Goal: Task Accomplishment & Management: Use online tool/utility

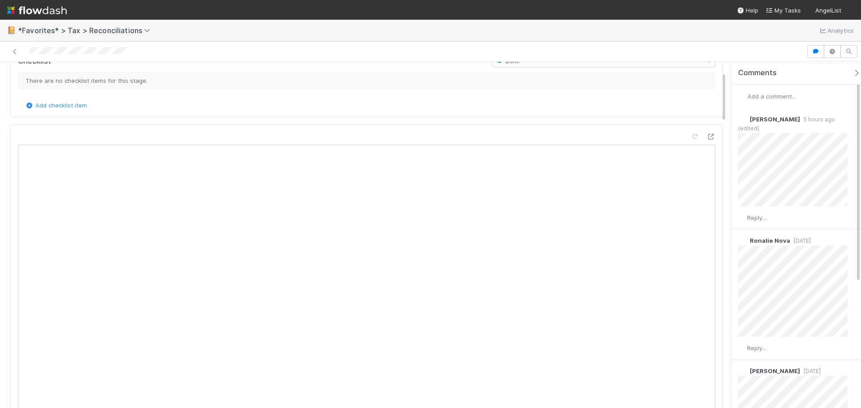
scroll to position [90, 0]
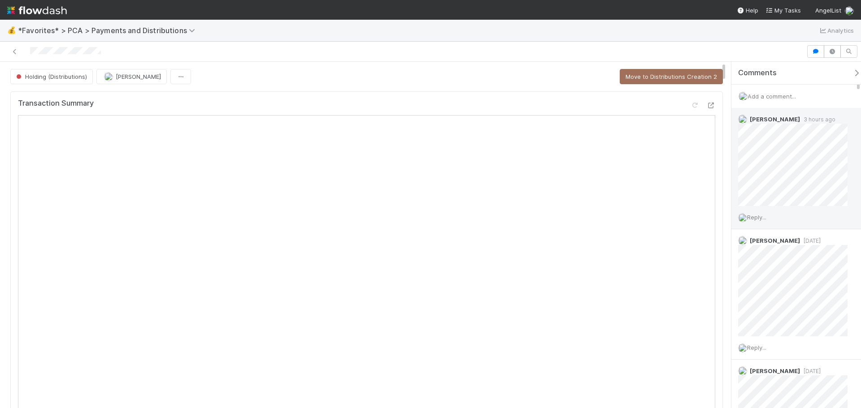
click at [760, 216] on span "Reply..." at bounding box center [756, 217] width 19 height 7
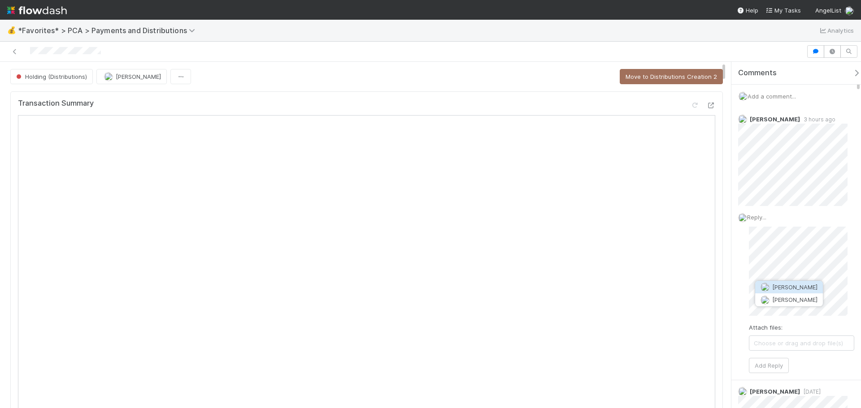
click at [794, 286] on span "David Bodell" at bounding box center [794, 287] width 45 height 7
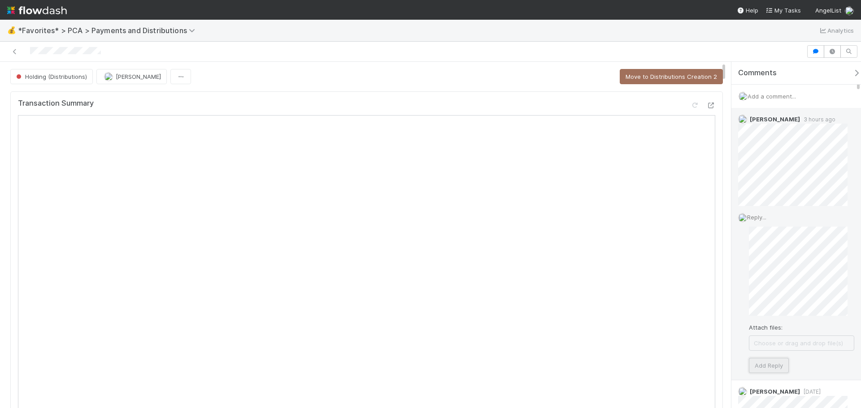
click at [764, 365] on button "Add Reply" at bounding box center [769, 365] width 40 height 15
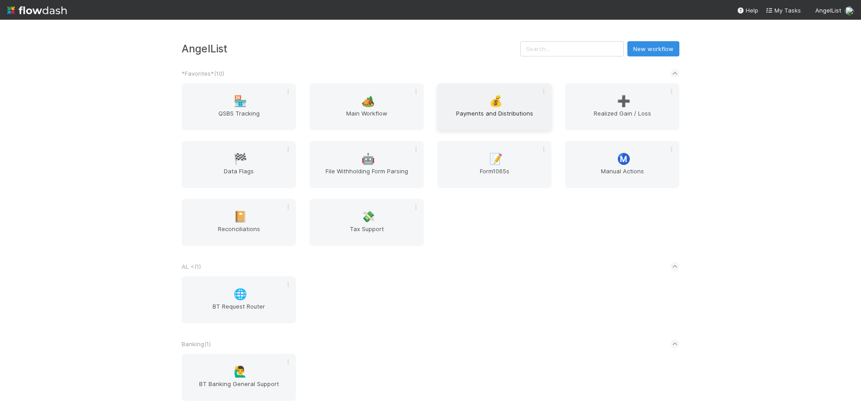
click at [493, 109] on span "Payments and Distributions" at bounding box center [494, 118] width 107 height 18
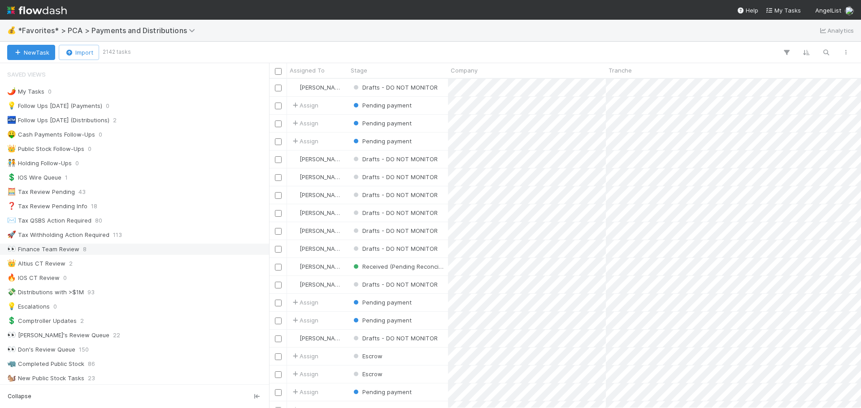
scroll to position [314, 0]
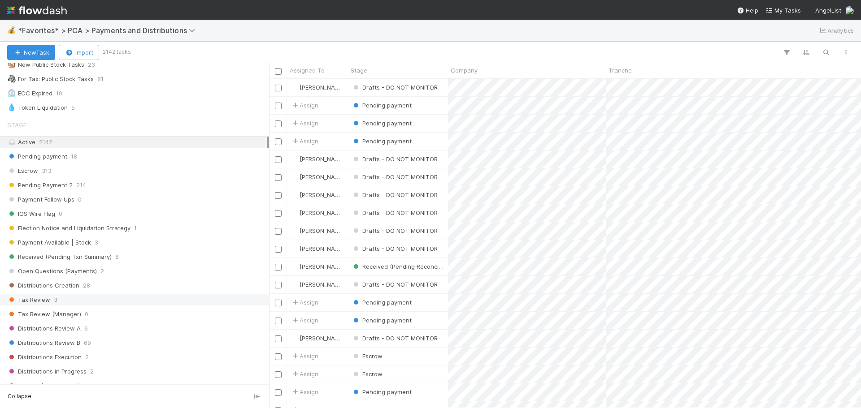
click at [87, 301] on div "Tax Review 3" at bounding box center [137, 300] width 260 height 11
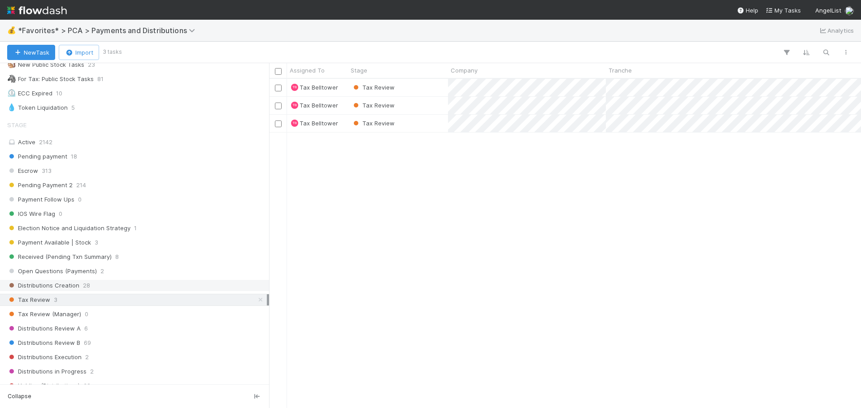
scroll to position [323, 585]
click at [425, 100] on div "Tax Review" at bounding box center [398, 105] width 100 height 17
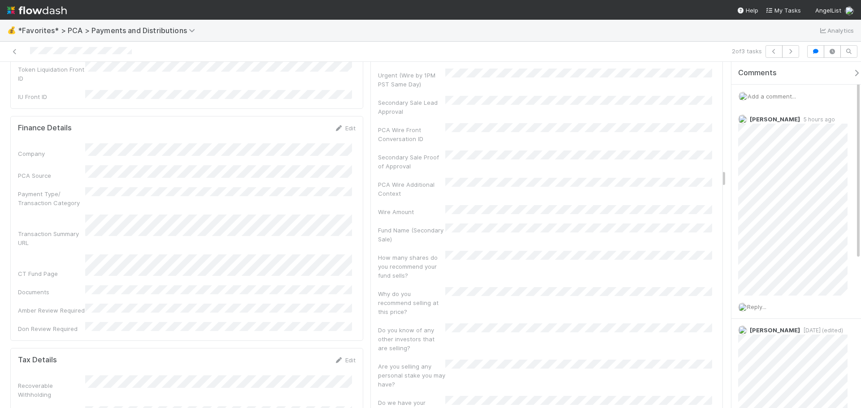
scroll to position [2063, 0]
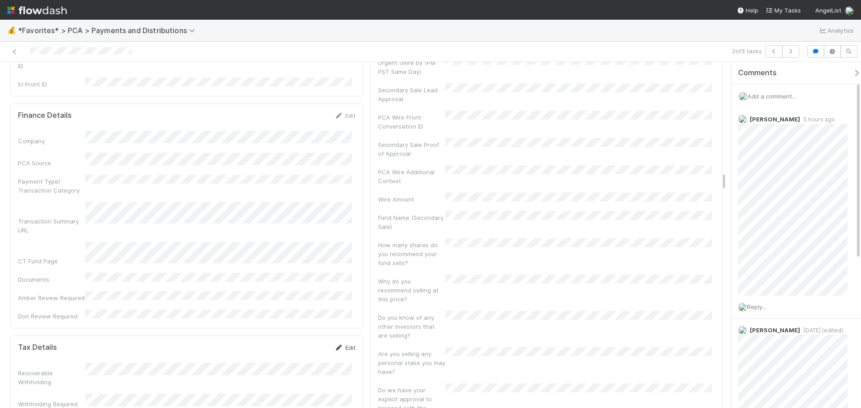
click at [343, 344] on link "Edit" at bounding box center [345, 347] width 21 height 7
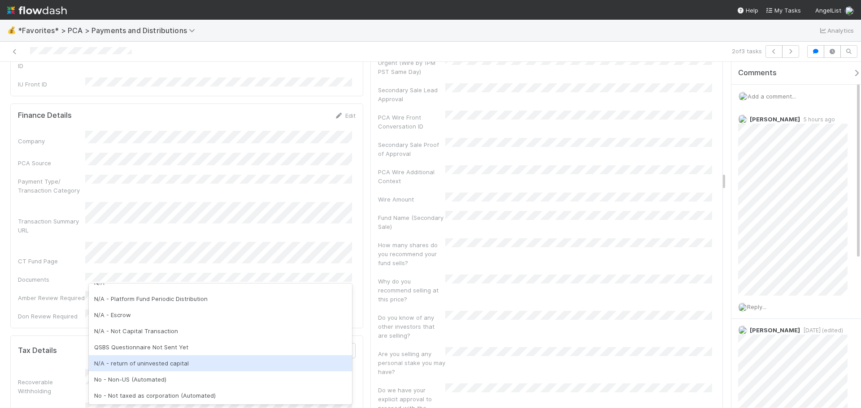
click at [199, 360] on div "N/A - return of uninvested capital" at bounding box center [220, 364] width 263 height 16
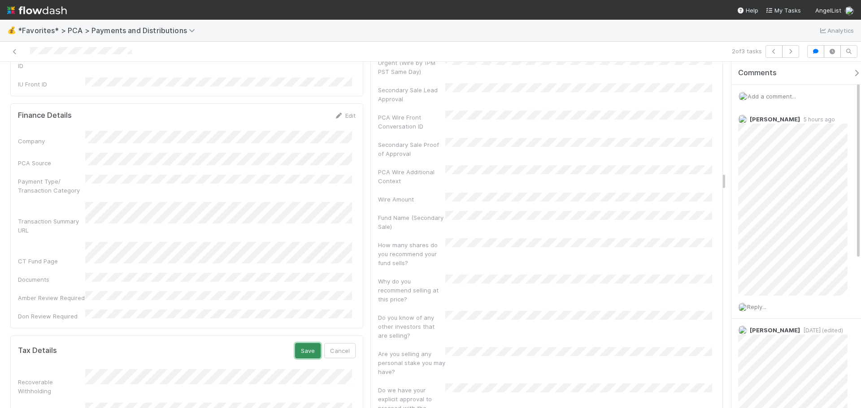
click at [305, 343] on button "Save" at bounding box center [308, 350] width 26 height 15
click at [15, 54] on icon at bounding box center [14, 52] width 9 height 6
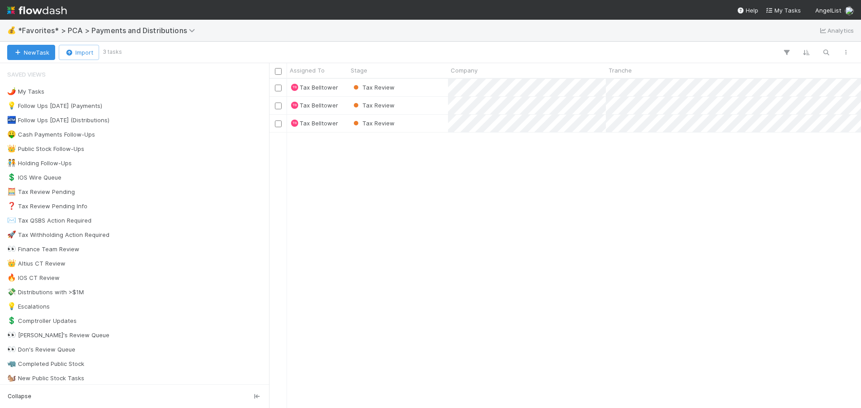
scroll to position [323, 585]
click at [413, 109] on div "Tax Review" at bounding box center [398, 105] width 100 height 17
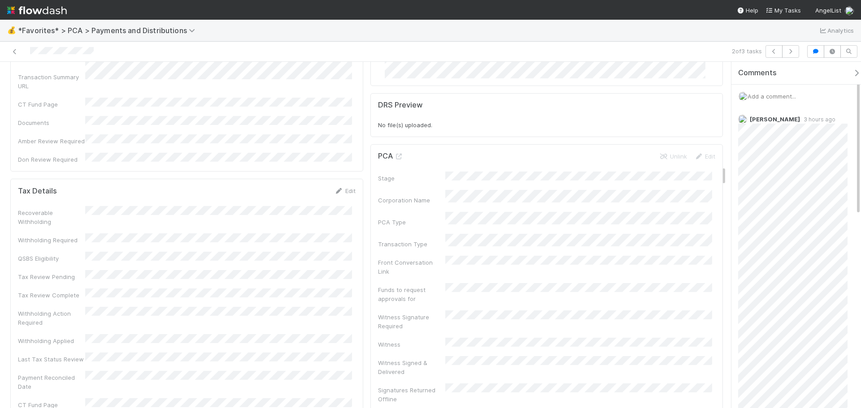
scroll to position [1704, 0]
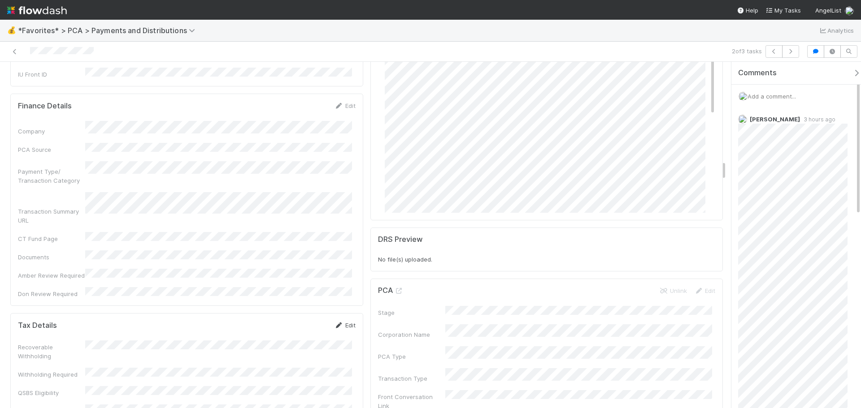
click at [339, 323] on icon at bounding box center [339, 326] width 9 height 6
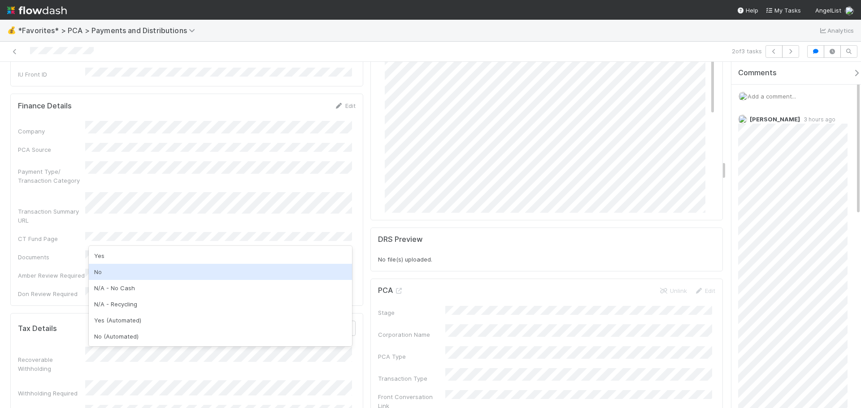
click at [130, 274] on div "No" at bounding box center [220, 272] width 263 height 16
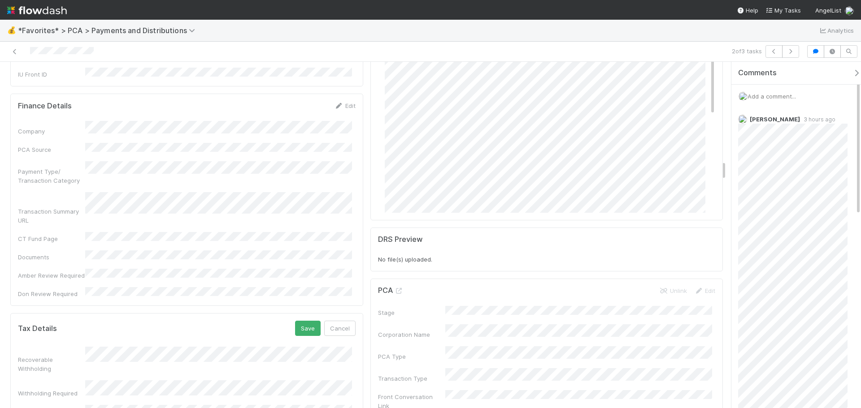
click at [192, 321] on div "Tax Details Save Cancel" at bounding box center [187, 328] width 338 height 15
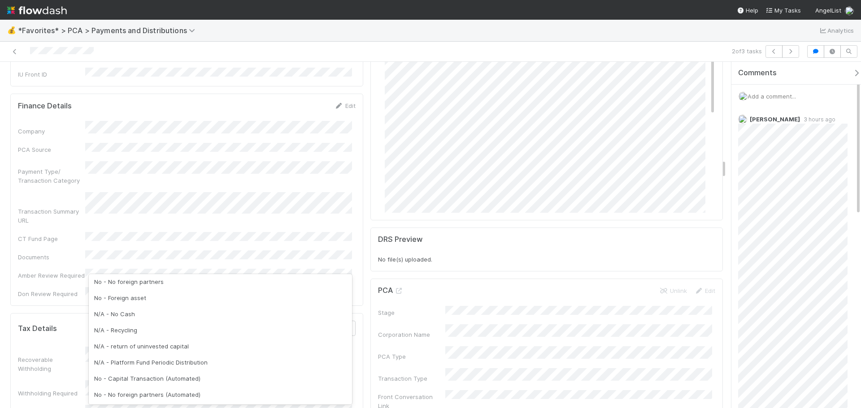
scroll to position [70, 0]
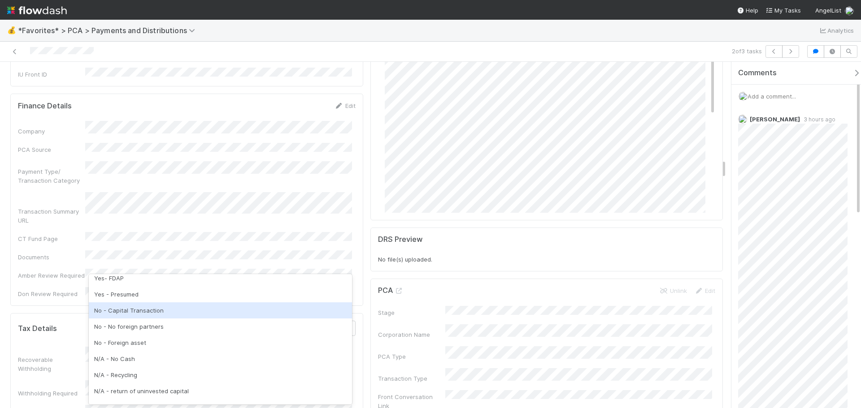
click at [163, 314] on div "No - Capital Transaction" at bounding box center [220, 311] width 263 height 16
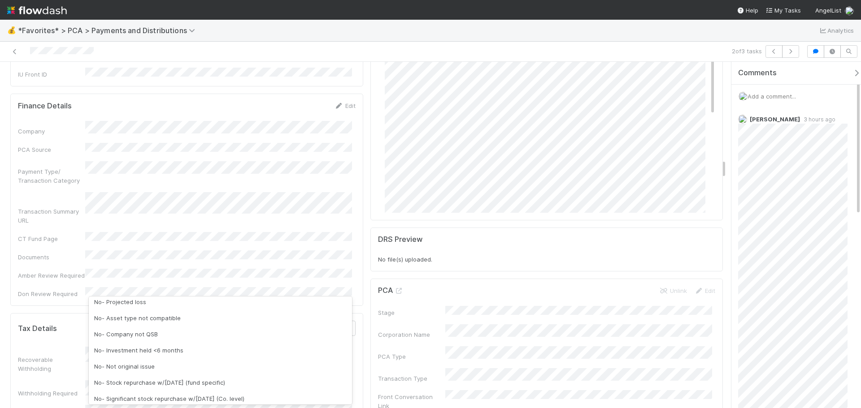
scroll to position [45, 0]
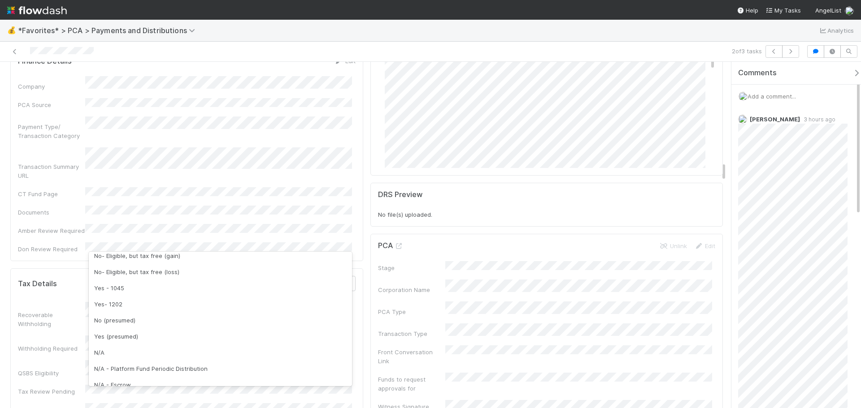
scroll to position [179, 0]
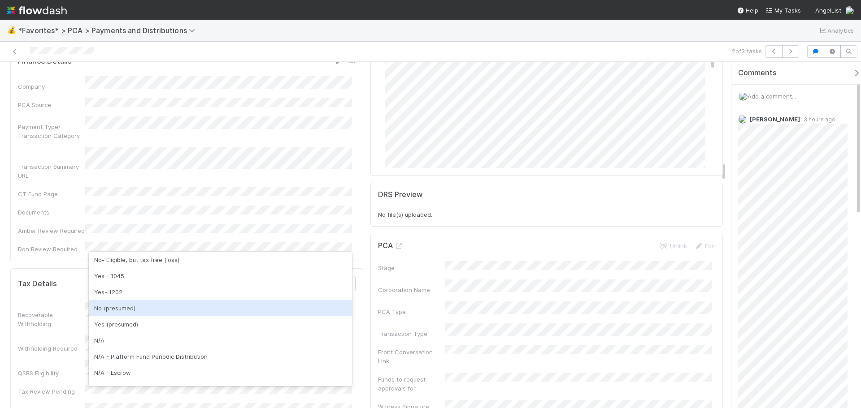
click at [160, 307] on div "No (presumed)" at bounding box center [220, 308] width 263 height 16
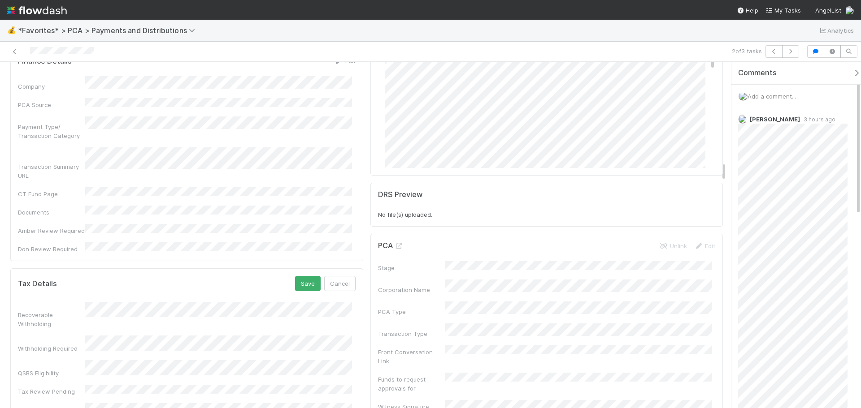
click at [290, 276] on div "Tax Details Save Cancel" at bounding box center [187, 283] width 338 height 15
click at [297, 276] on button "Save" at bounding box center [308, 283] width 26 height 15
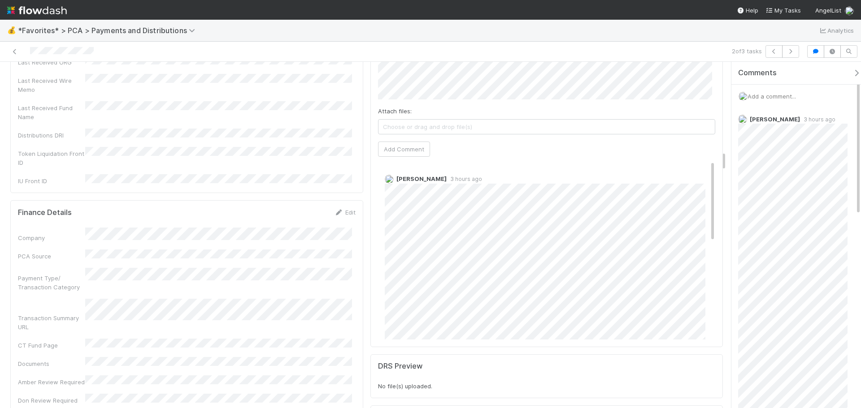
scroll to position [1480, 0]
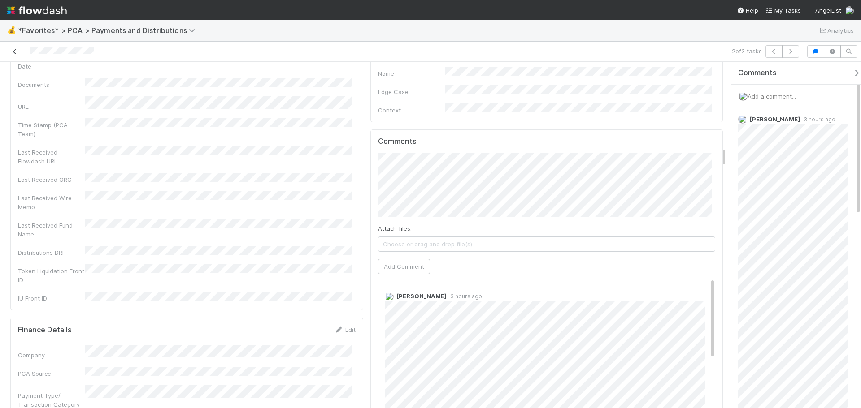
click at [13, 51] on icon at bounding box center [14, 52] width 9 height 6
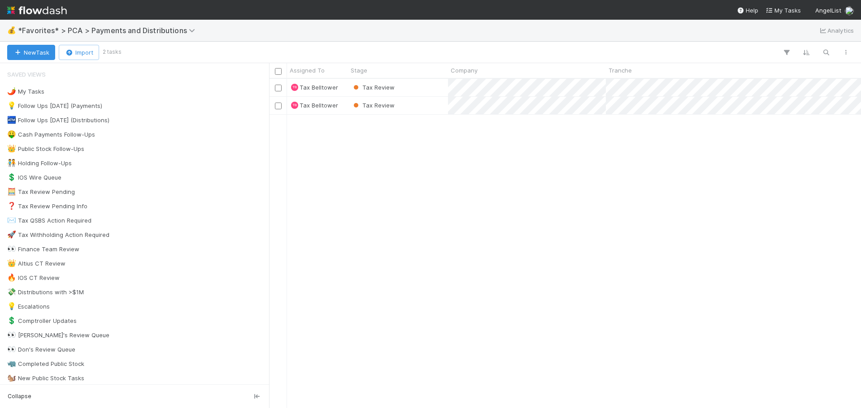
scroll to position [323, 585]
click at [410, 114] on div "Tax Review" at bounding box center [398, 105] width 100 height 17
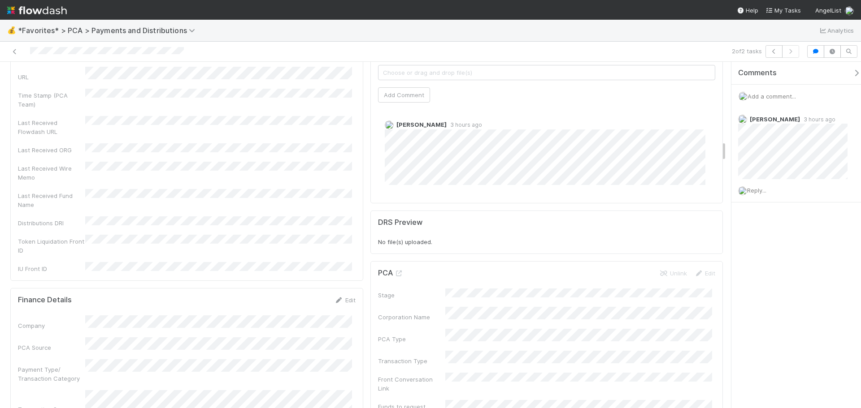
scroll to position [1480, 0]
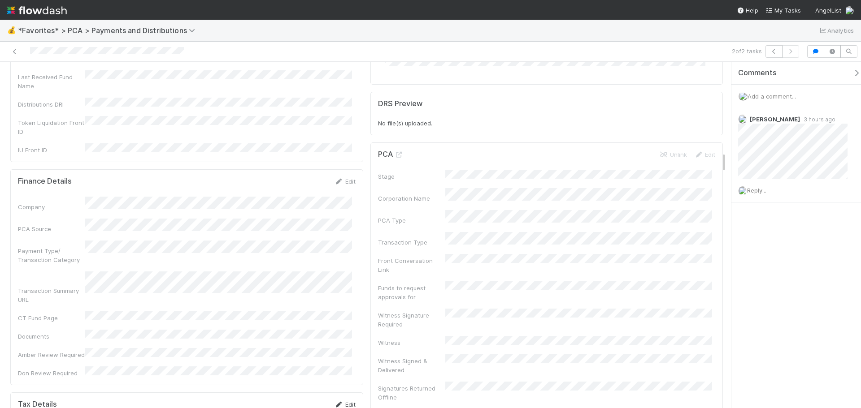
click at [335, 402] on icon at bounding box center [339, 405] width 9 height 6
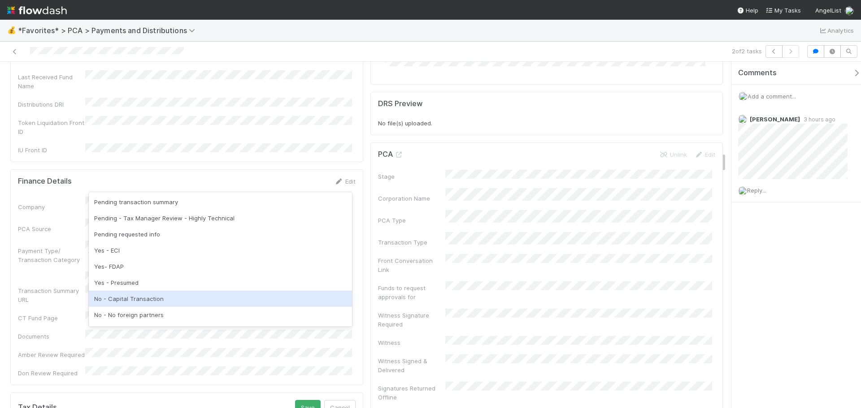
click at [141, 295] on div "No - Capital Transaction" at bounding box center [220, 299] width 263 height 16
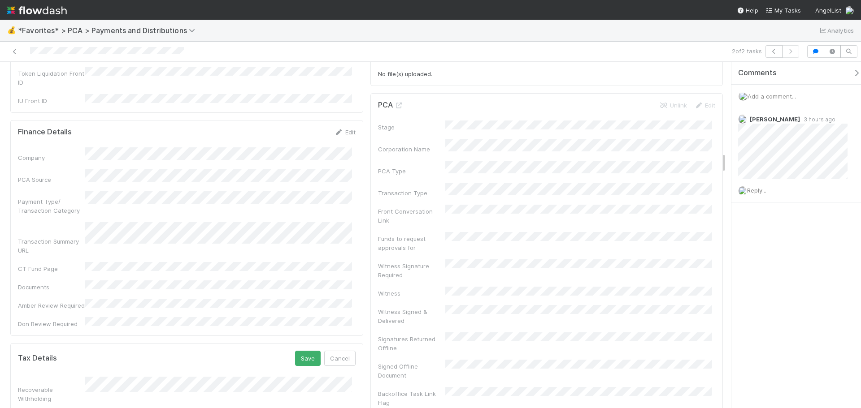
scroll to position [1569, 0]
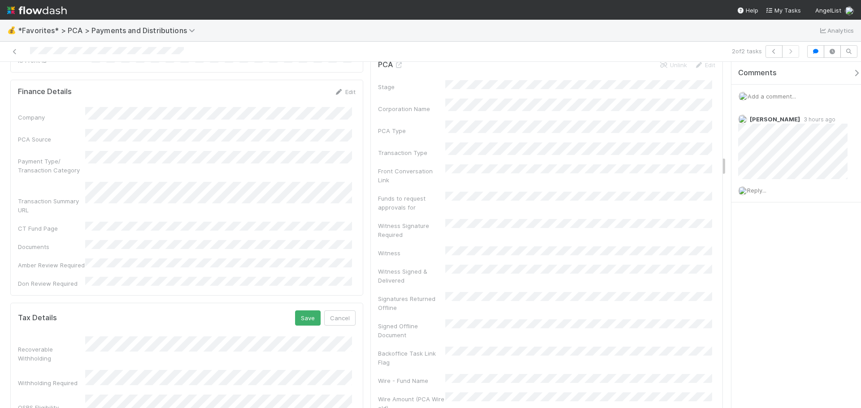
click at [301, 311] on button "Save" at bounding box center [308, 318] width 26 height 15
click at [349, 312] on link "Edit" at bounding box center [345, 315] width 21 height 7
click at [304, 311] on button "Save" at bounding box center [308, 318] width 26 height 15
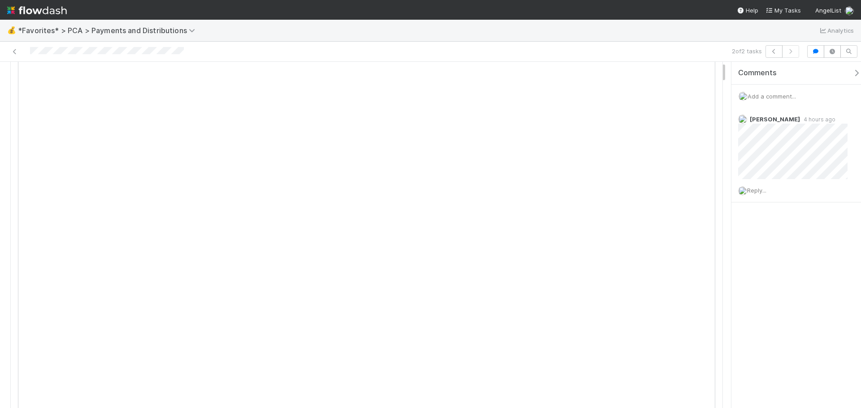
scroll to position [0, 0]
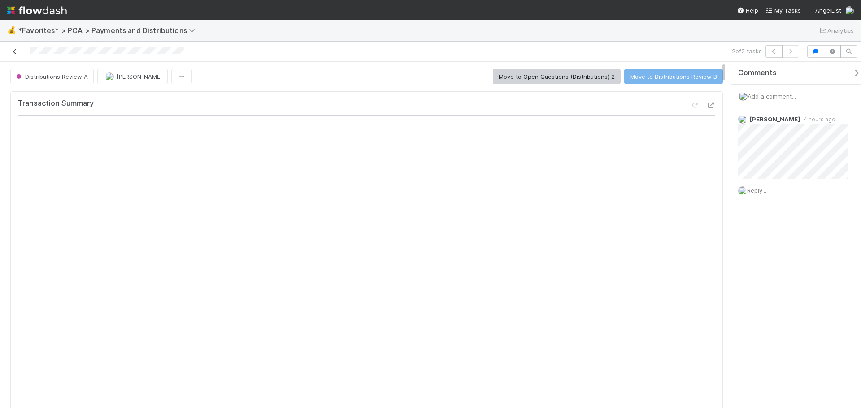
click at [11, 53] on icon at bounding box center [14, 52] width 9 height 6
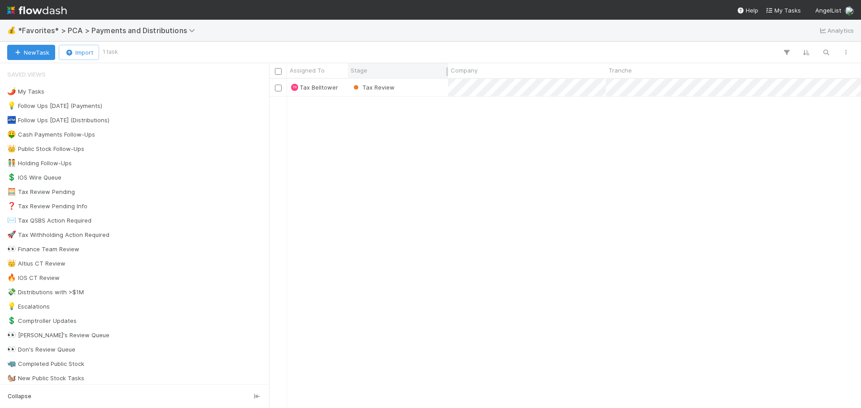
scroll to position [323, 585]
click at [431, 90] on div "Tax Review" at bounding box center [398, 87] width 100 height 17
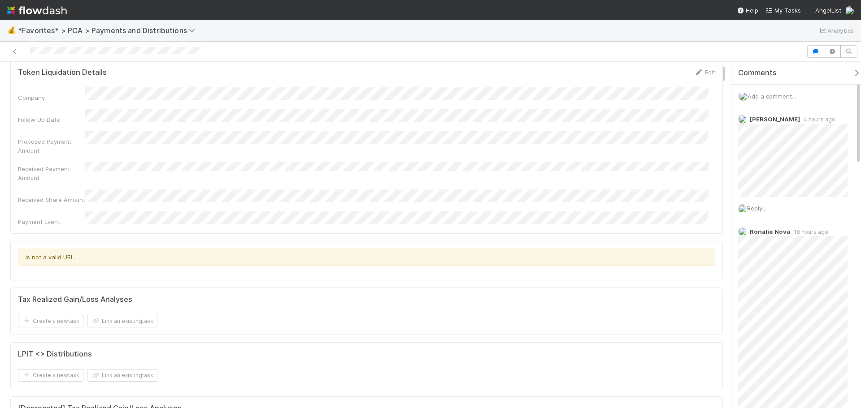
scroll to position [45, 0]
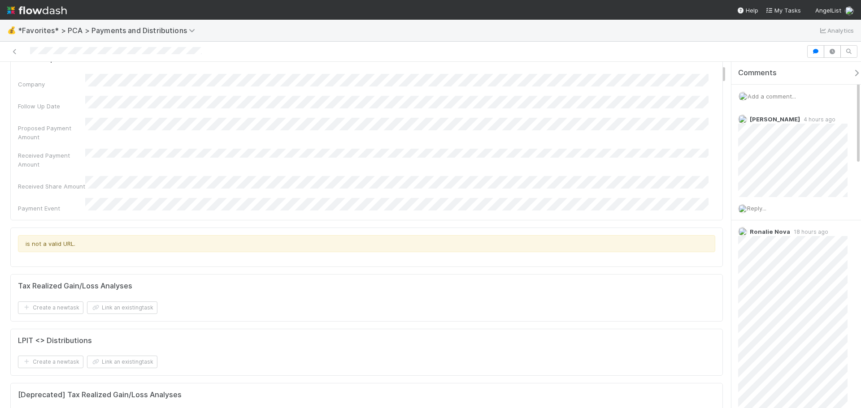
click at [477, 242] on div "is not a valid URL." at bounding box center [366, 247] width 713 height 39
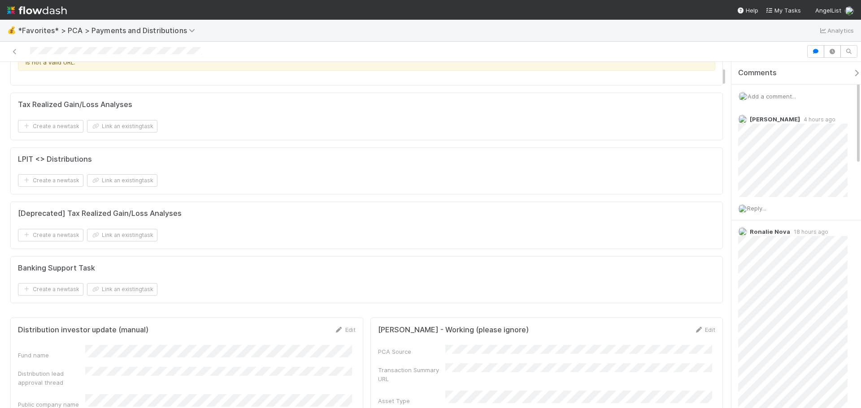
scroll to position [90, 0]
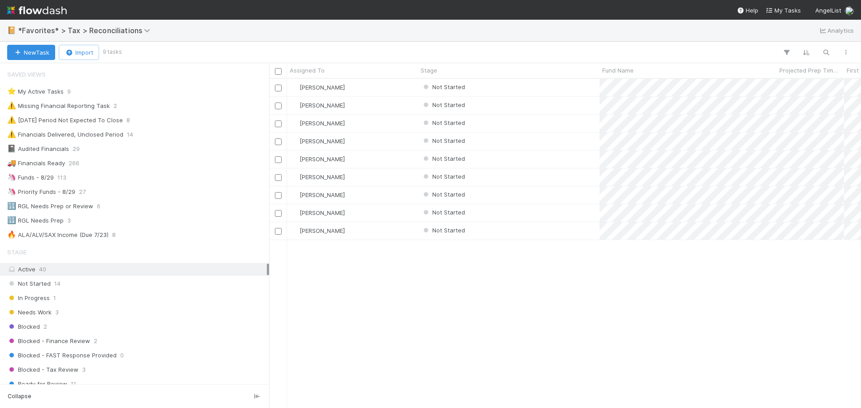
scroll to position [323, 585]
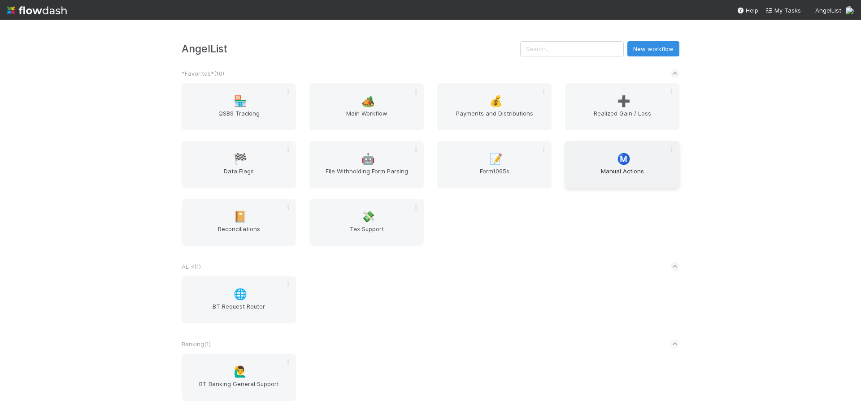
click at [611, 164] on div "Ⓜ️ Manual Actions" at bounding box center [622, 164] width 114 height 47
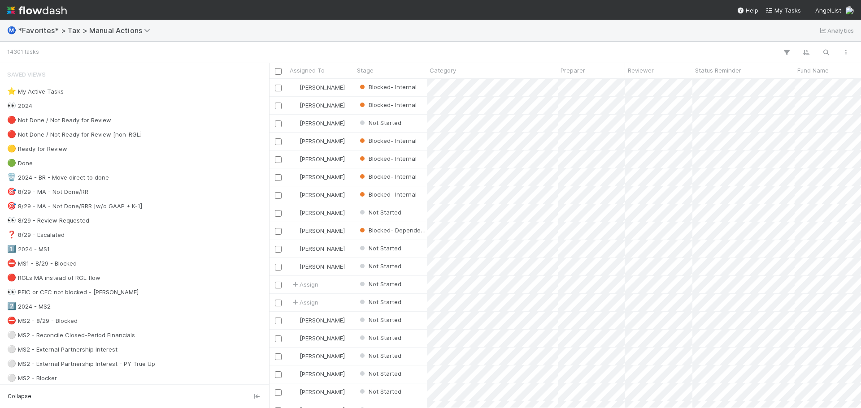
scroll to position [323, 585]
